Goal: Go to known website: Access a specific website the user already knows

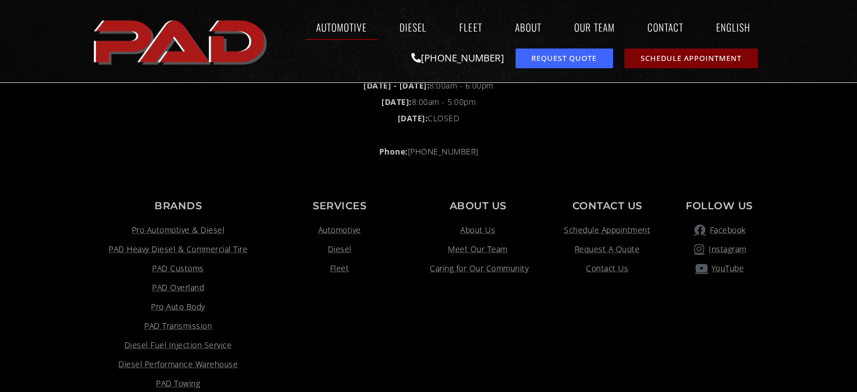
scroll to position [2480, 0]
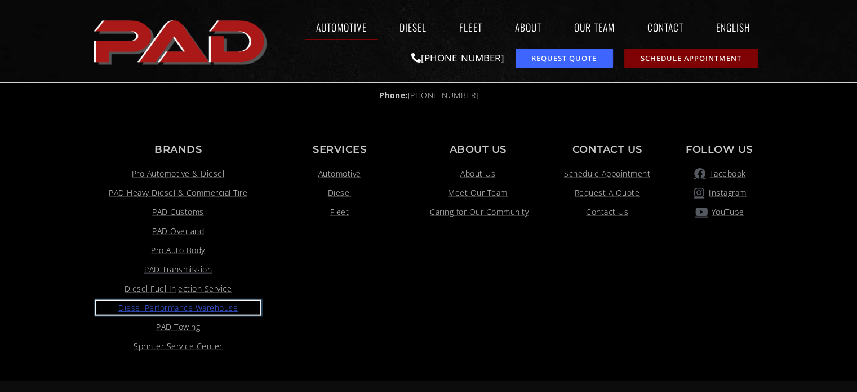
click at [183, 304] on span "Diesel Performance Warehouse" at bounding box center [177, 308] width 119 height 14
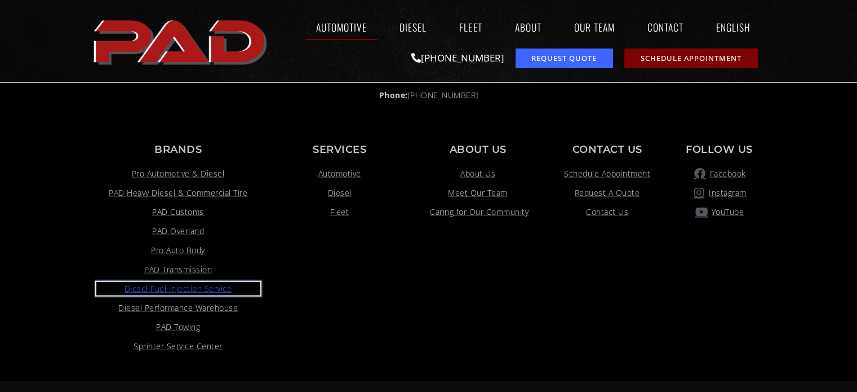
click at [204, 283] on span "Diesel Fuel Injection Service" at bounding box center [179, 289] width 108 height 14
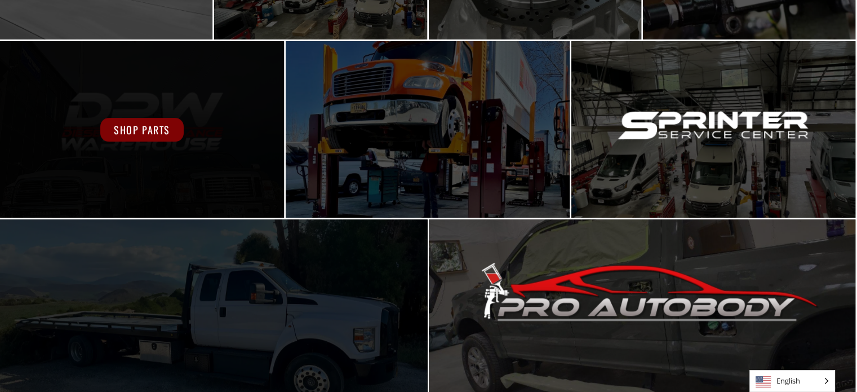
scroll to position [406, 0]
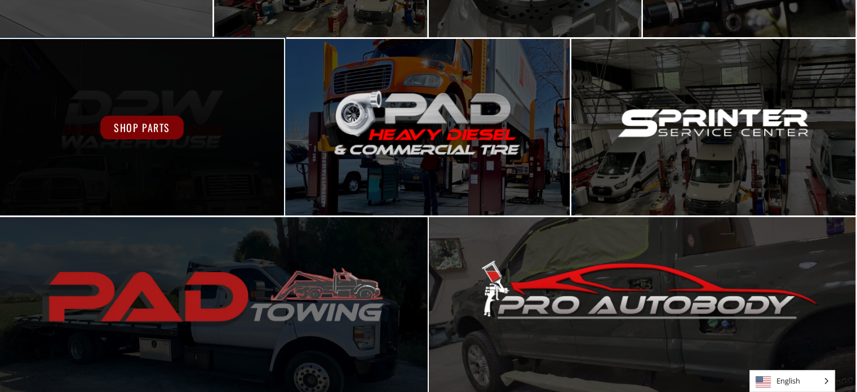
click at [161, 132] on span "Shop Parts" at bounding box center [141, 128] width 83 height 24
